Goal: Task Accomplishment & Management: Manage account settings

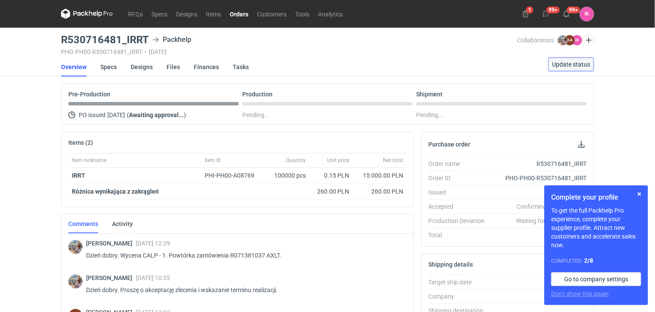
click at [573, 63] on span "Update status" at bounding box center [571, 64] width 38 height 6
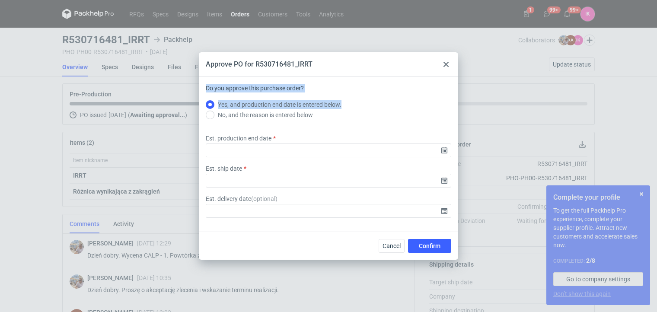
drag, startPoint x: 318, startPoint y: 63, endPoint x: 322, endPoint y: 74, distance: 12.2
click at [343, 87] on div "Approve PO for R530716481_IRRT Do you approve this purchase order? Yes, and pro…" at bounding box center [329, 156] width 260 height 208
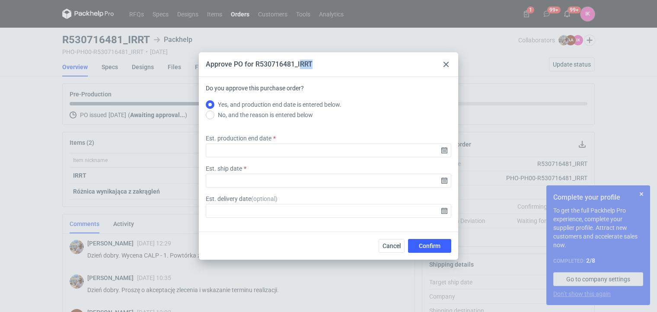
drag, startPoint x: 299, startPoint y: 61, endPoint x: 330, endPoint y: 67, distance: 32.2
click at [330, 67] on div "Approve PO for R530716481_IRRT" at bounding box center [329, 64] width 260 height 25
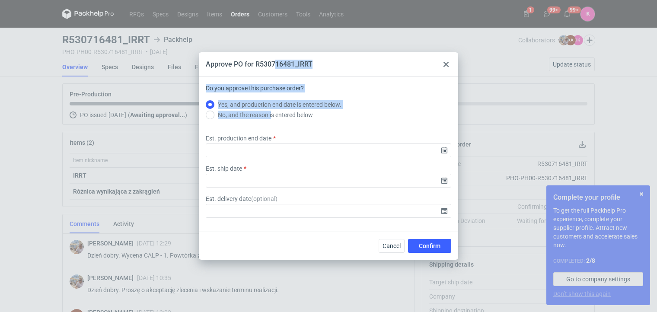
drag, startPoint x: 273, startPoint y: 59, endPoint x: 271, endPoint y: 127, distance: 67.5
click at [271, 127] on div "Approve PO for R530716481_IRRT Do you approve this purchase order? Yes, and pro…" at bounding box center [329, 156] width 260 height 208
click at [394, 244] on span "Cancel" at bounding box center [392, 246] width 18 height 6
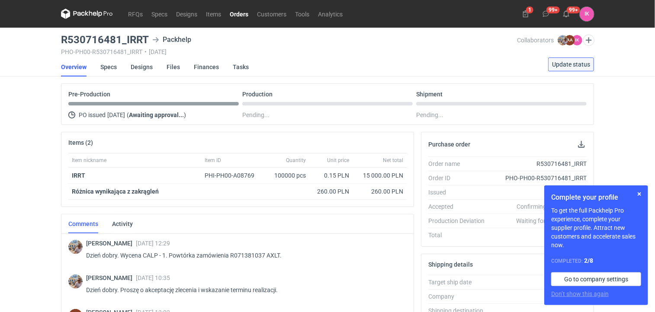
click at [576, 64] on span "Update status" at bounding box center [571, 64] width 38 height 6
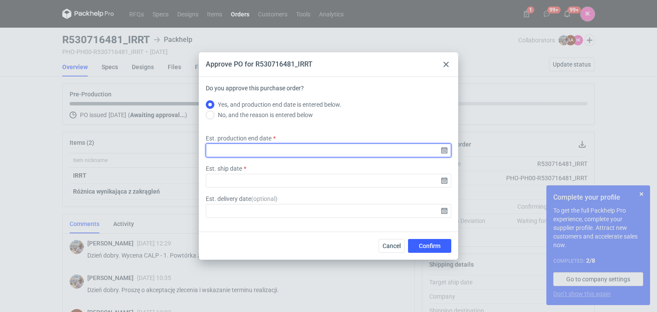
click at [443, 148] on input "Est. production end date" at bounding box center [329, 151] width 246 height 14
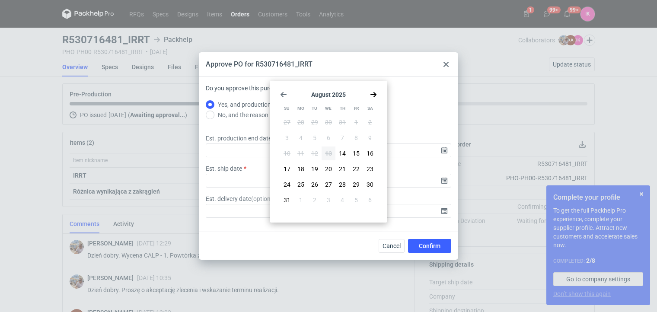
click at [374, 93] on icon "Go forward 1 month" at bounding box center [373, 94] width 7 height 7
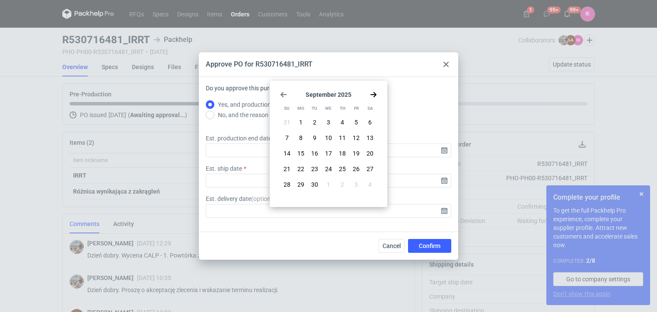
click at [374, 93] on icon "Go forward 1 month" at bounding box center [373, 94] width 7 height 7
click at [304, 135] on button "6" at bounding box center [301, 138] width 14 height 14
type input "[DATE]"
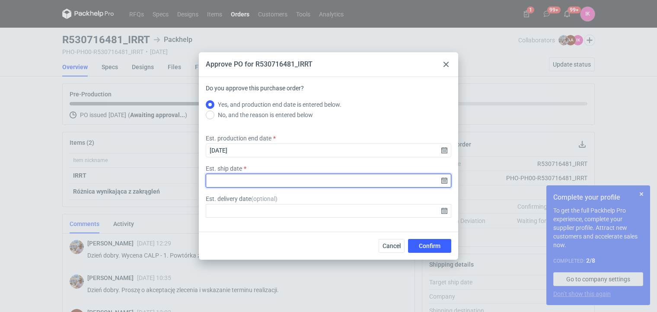
click at [444, 179] on input "Est. ship date" at bounding box center [329, 181] width 246 height 14
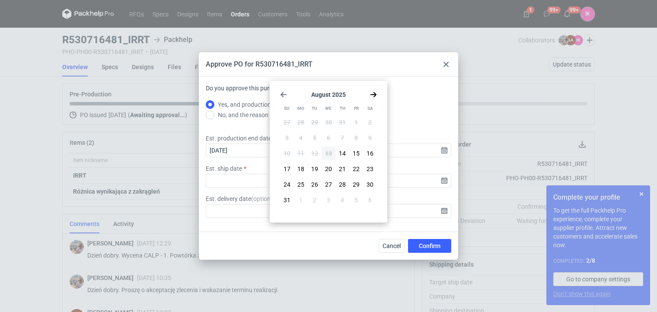
click at [372, 97] on icon "Go forward 1 month" at bounding box center [373, 94] width 7 height 7
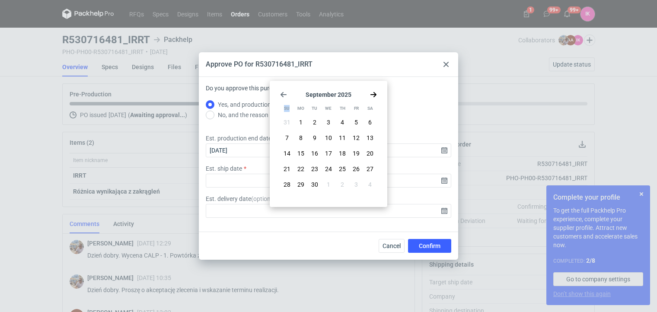
click at [372, 97] on icon "Go forward 1 month" at bounding box center [373, 94] width 7 height 7
click at [312, 140] on button "7" at bounding box center [315, 138] width 14 height 14
type input "[DATE]"
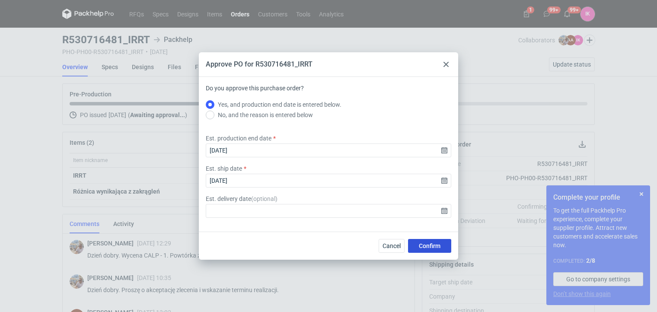
click at [421, 244] on span "Confirm" at bounding box center [430, 246] width 22 height 6
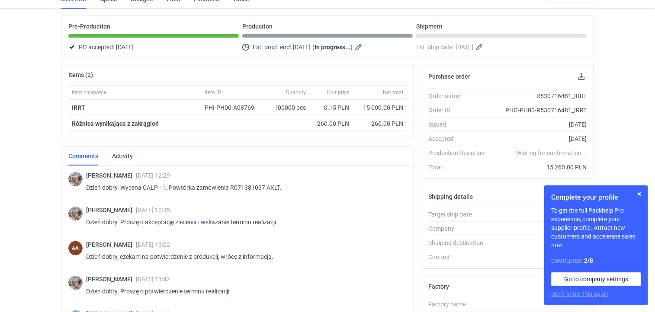
scroll to position [198, 0]
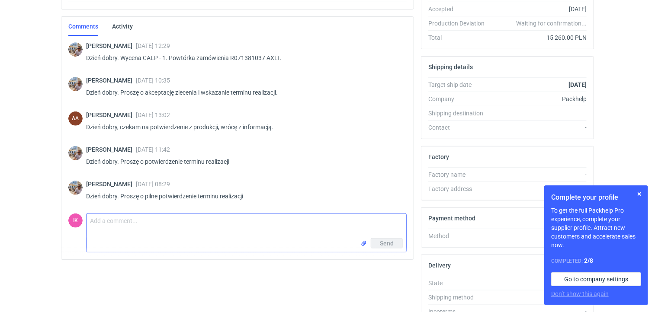
click at [107, 218] on textarea "Comment message" at bounding box center [247, 226] width 320 height 24
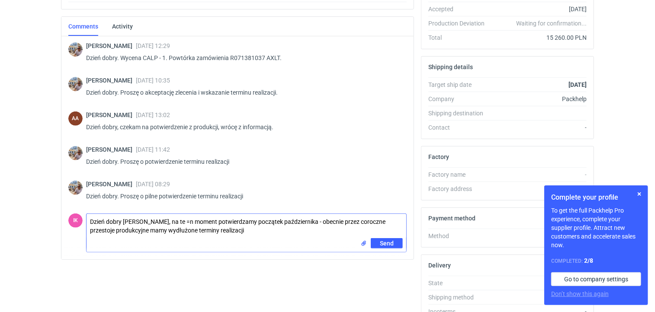
click at [178, 217] on textarea "Dzień dobry [PERSON_NAME], na te =n moment potwierdzamy początek października -…" at bounding box center [247, 226] width 320 height 24
click at [221, 234] on textarea "Dzień dobry [PERSON_NAME], na ten moment potwierdzamy początek października - o…" at bounding box center [247, 226] width 320 height 24
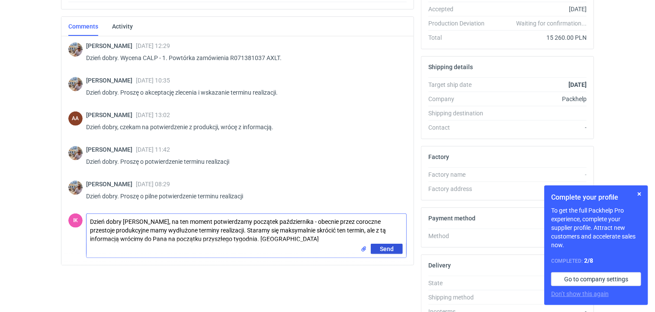
type textarea "Dzień dobry [PERSON_NAME], na ten moment potwierdzamy początek października - o…"
click at [388, 247] on span "Send" at bounding box center [387, 249] width 14 height 6
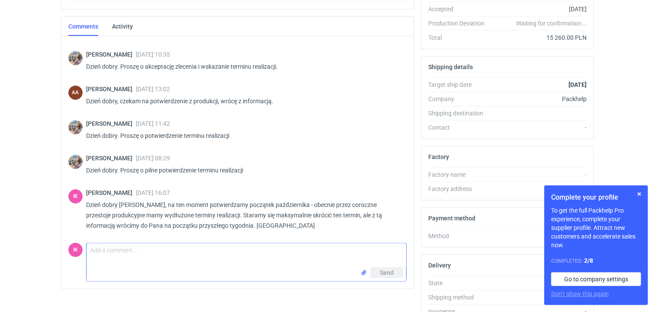
scroll to position [111, 0]
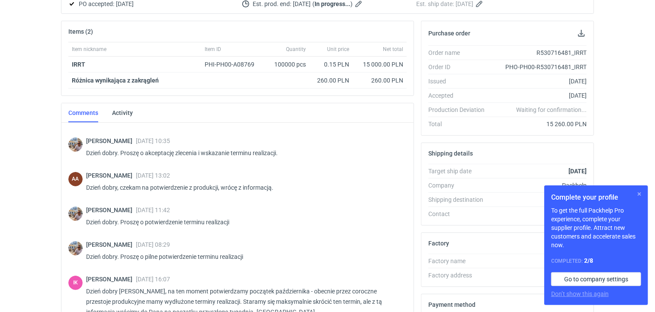
click at [640, 192] on button "button" at bounding box center [639, 194] width 10 height 10
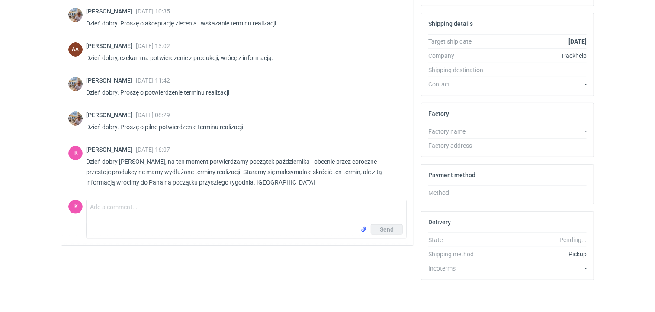
scroll to position [0, 0]
